Goal: Book appointment/travel/reservation

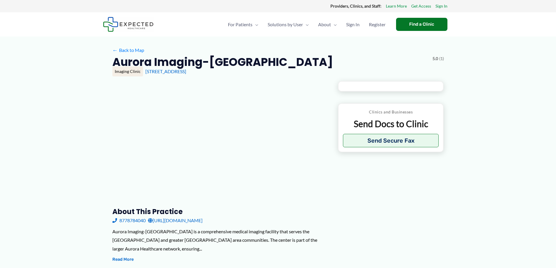
type input "**********"
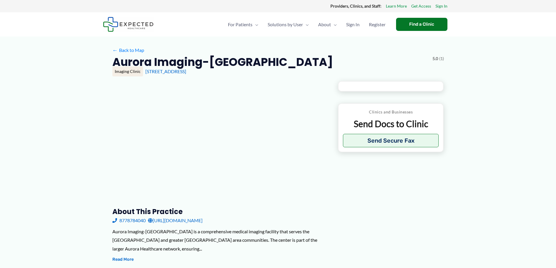
type input "**********"
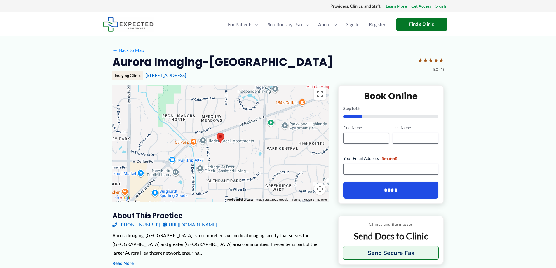
click at [217, 226] on link "[URL][DOMAIN_NAME]" at bounding box center [190, 225] width 55 height 9
